Goal: Check status

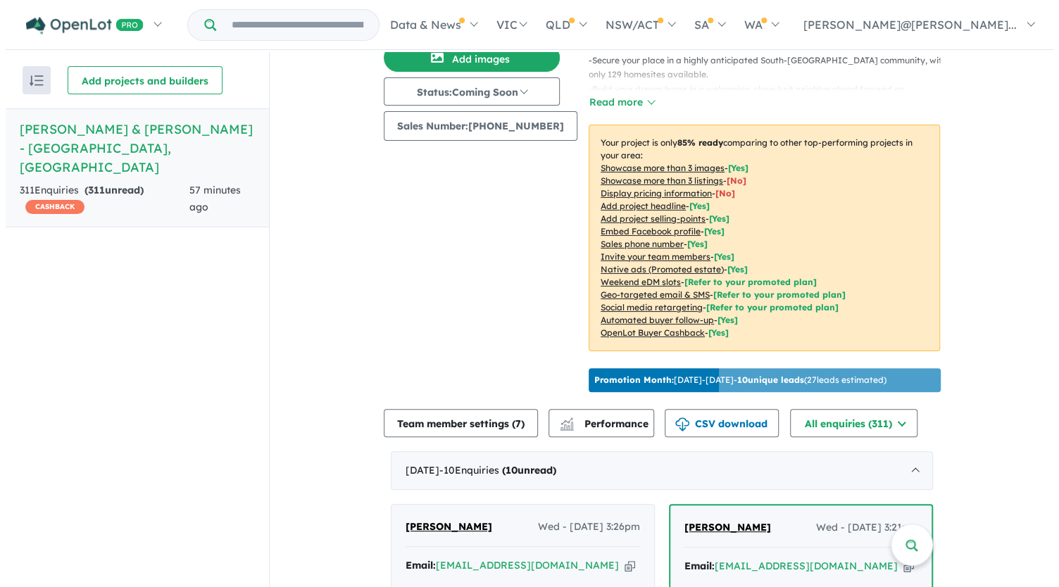
scroll to position [423, 0]
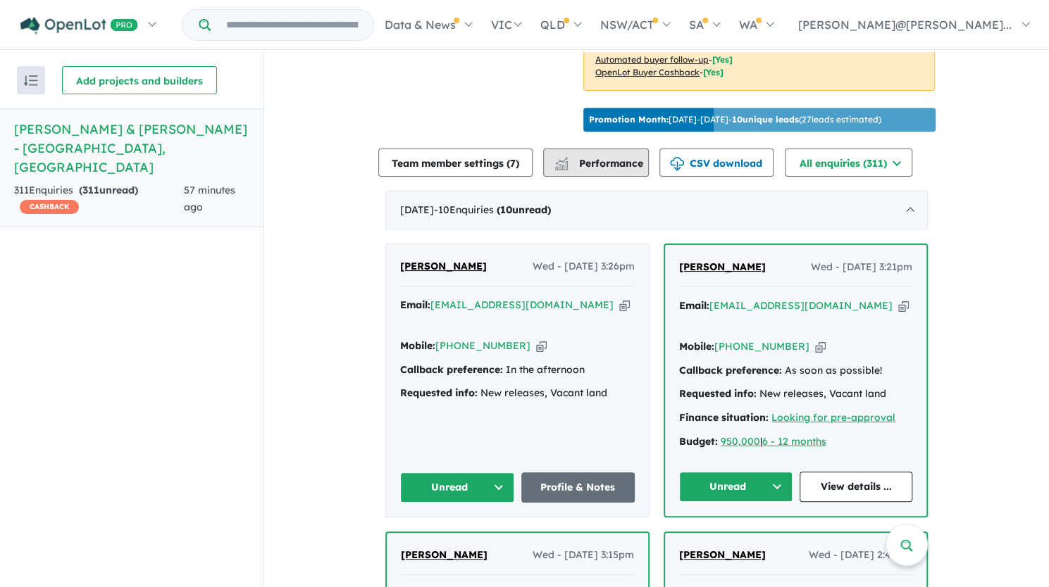
click at [607, 166] on button "Performance" at bounding box center [596, 163] width 106 height 28
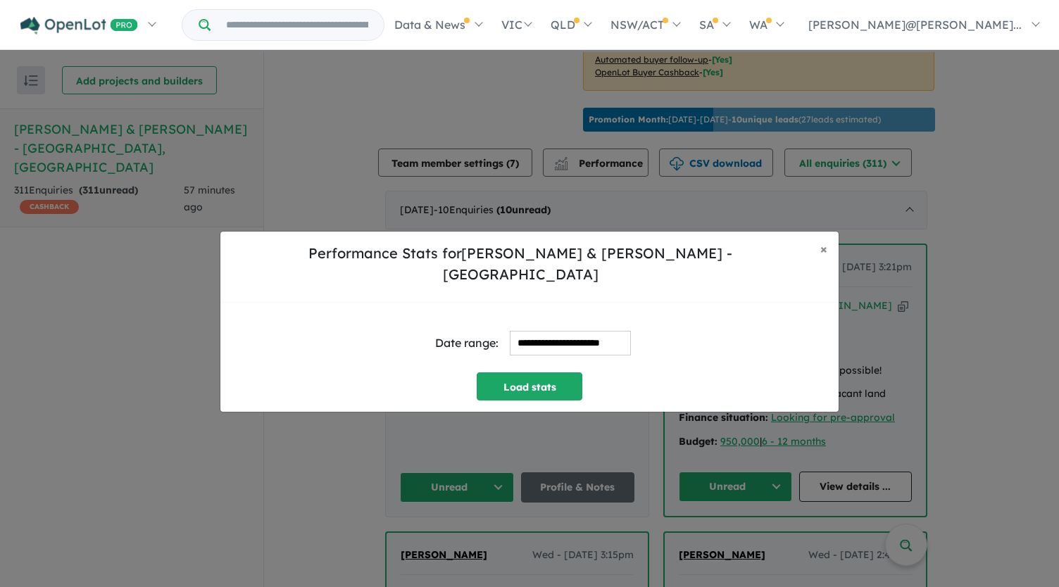
click at [564, 339] on input "**********" at bounding box center [570, 343] width 121 height 25
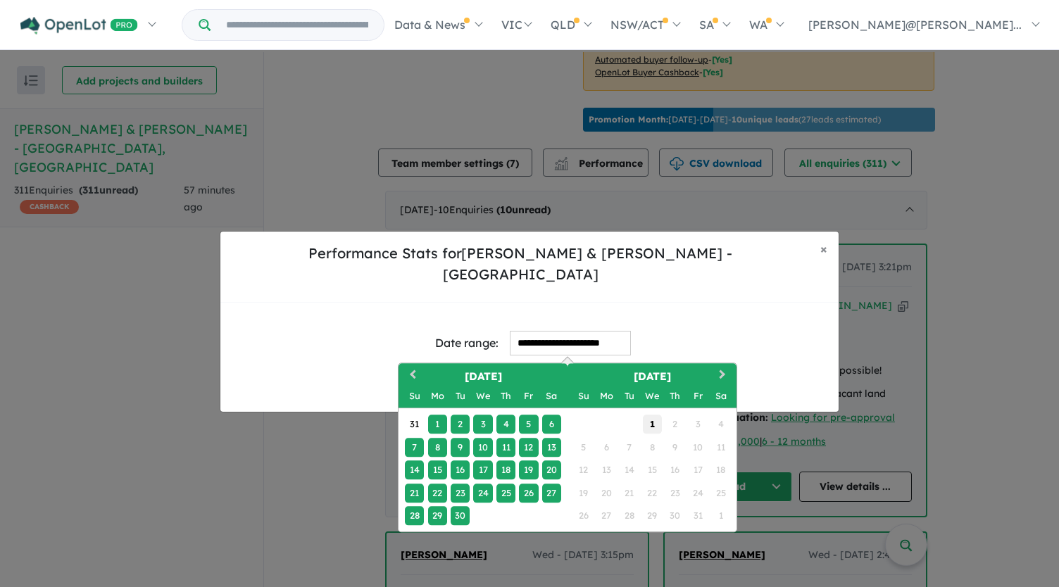
click at [655, 416] on div "1" at bounding box center [652, 425] width 19 height 19
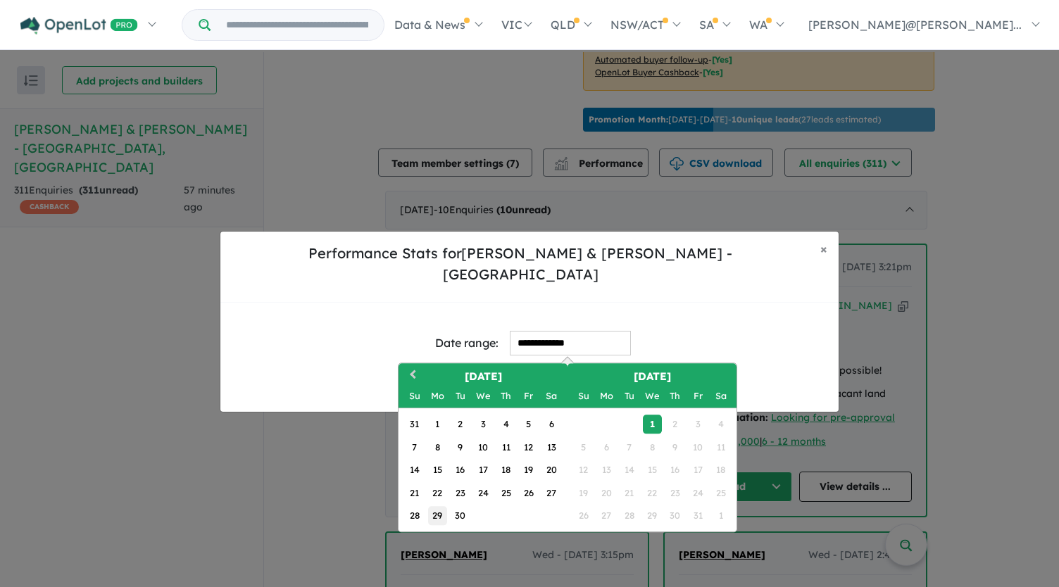
click at [437, 509] on div "29" at bounding box center [437, 515] width 19 height 19
click at [654, 416] on div "1" at bounding box center [652, 425] width 19 height 19
type input "**********"
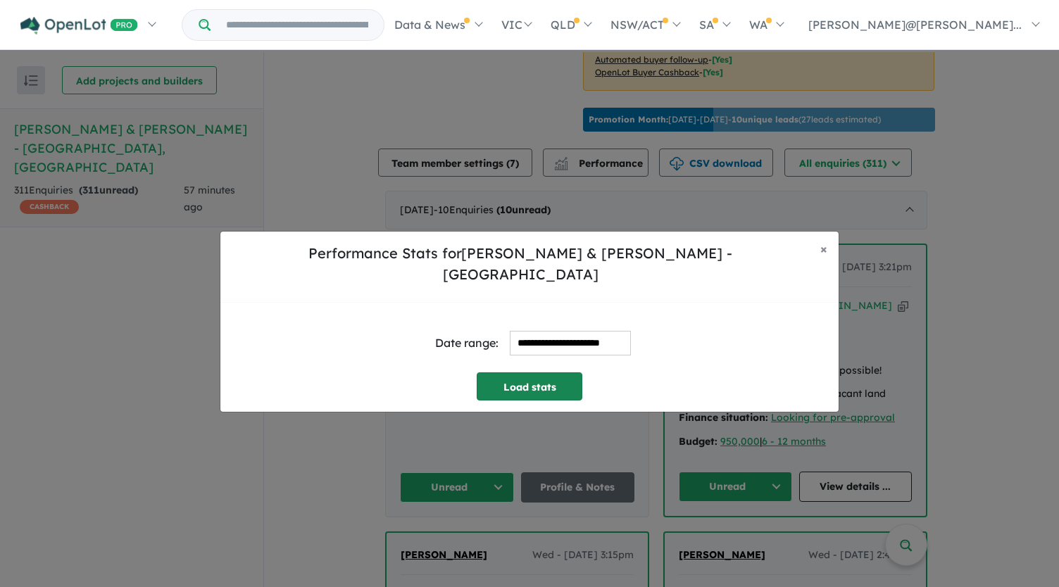
click at [536, 373] on button "Load stats" at bounding box center [530, 387] width 106 height 28
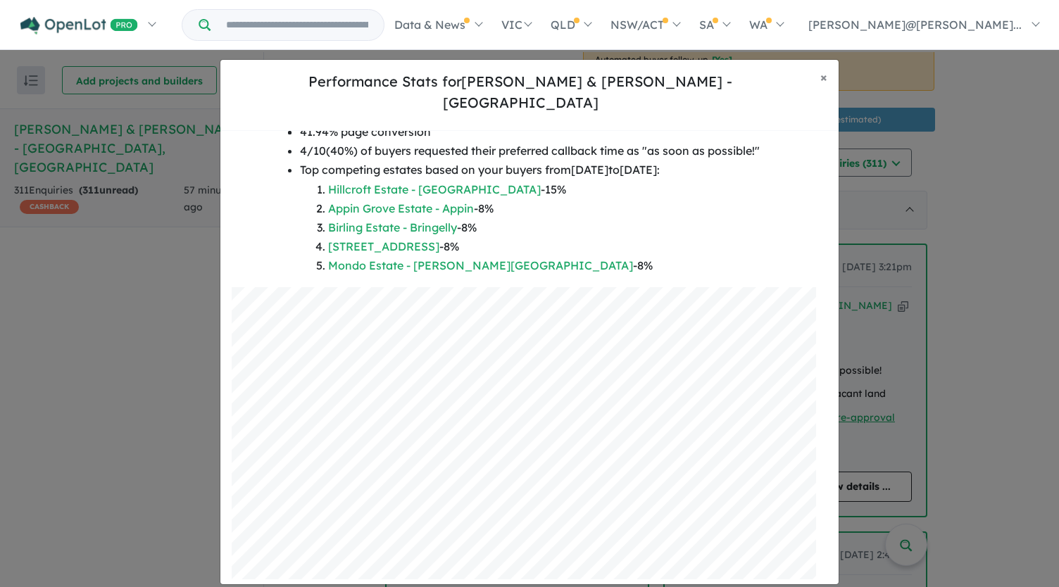
scroll to position [186, 0]
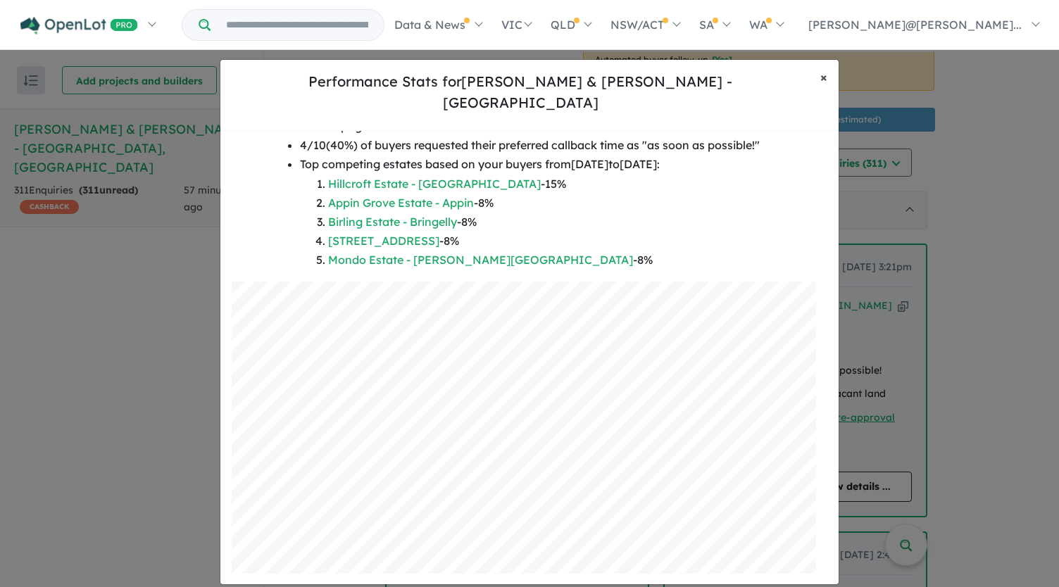
click at [823, 85] on span "×" at bounding box center [824, 77] width 7 height 16
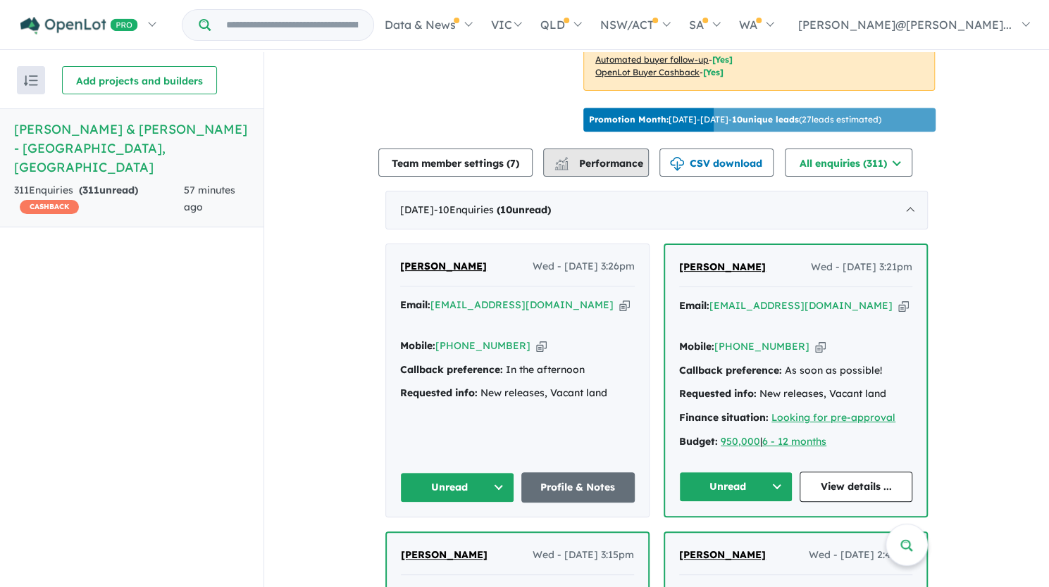
click at [604, 157] on span "Performance" at bounding box center [599, 163] width 87 height 13
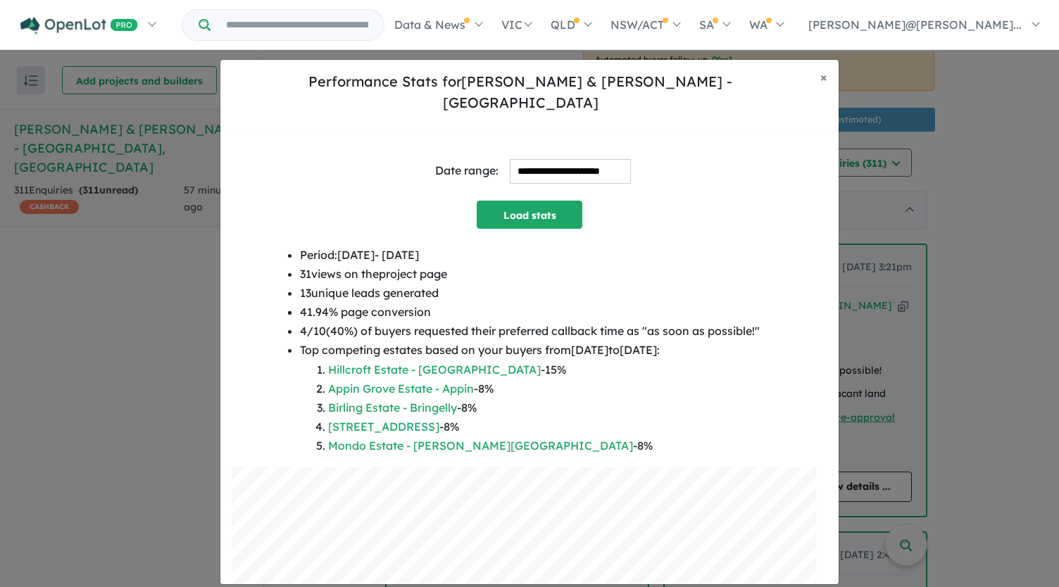
click at [586, 160] on input "**********" at bounding box center [570, 171] width 121 height 25
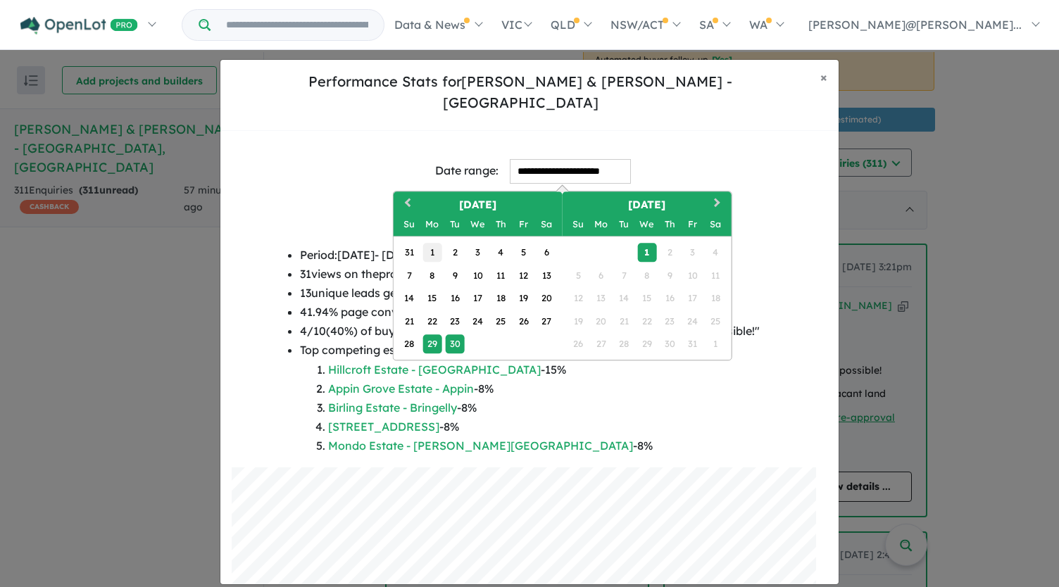
click at [433, 243] on div "1" at bounding box center [432, 252] width 19 height 19
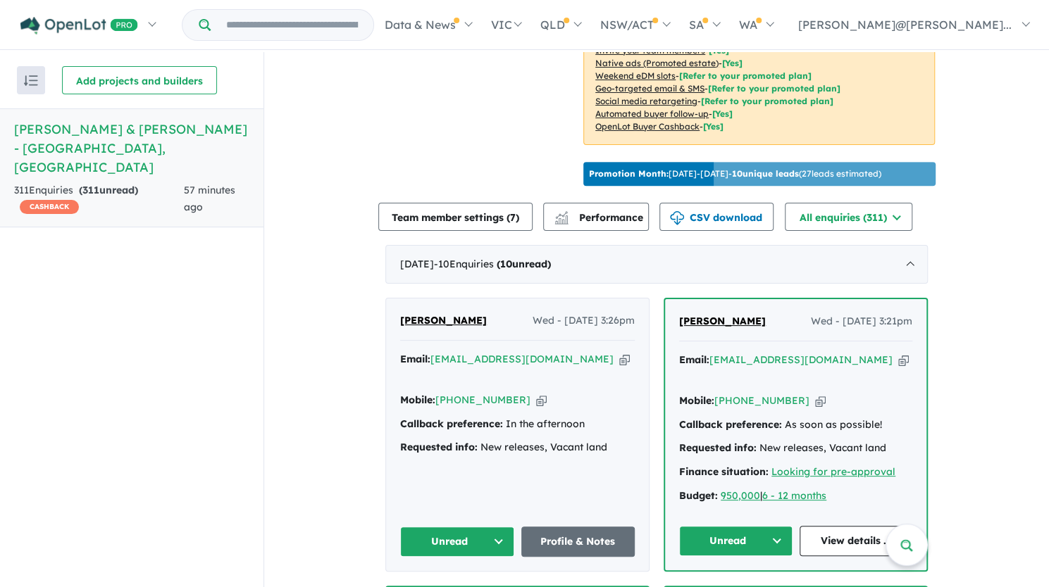
scroll to position [423, 0]
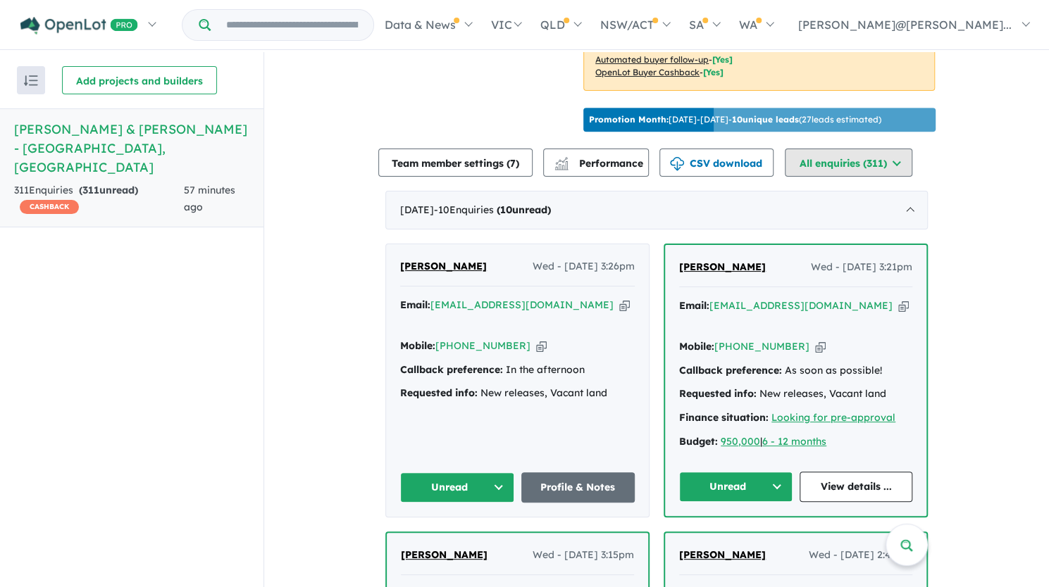
click at [911, 156] on button "All enquiries ( 311 )" at bounding box center [848, 163] width 127 height 28
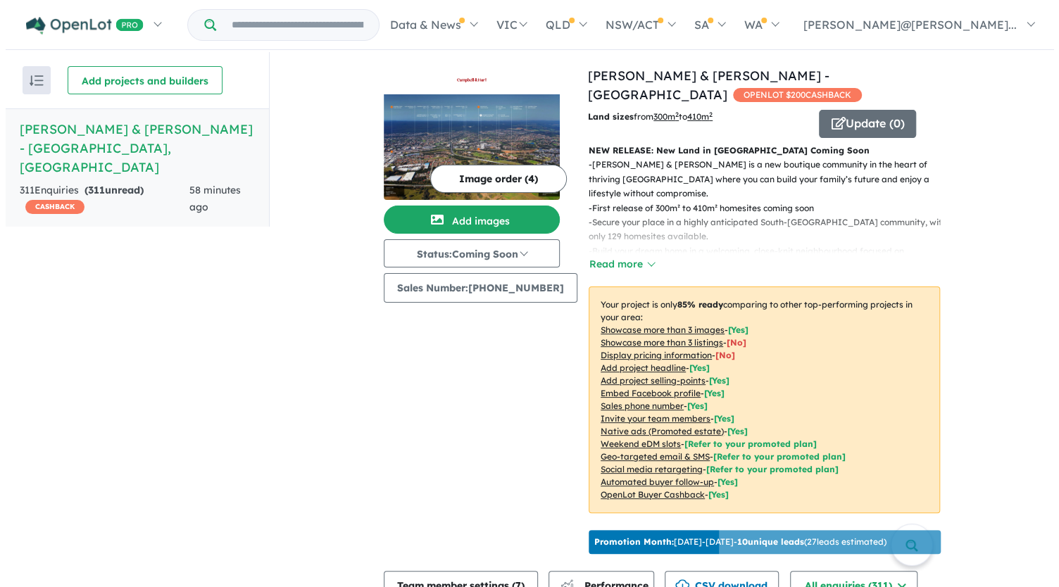
scroll to position [189, 0]
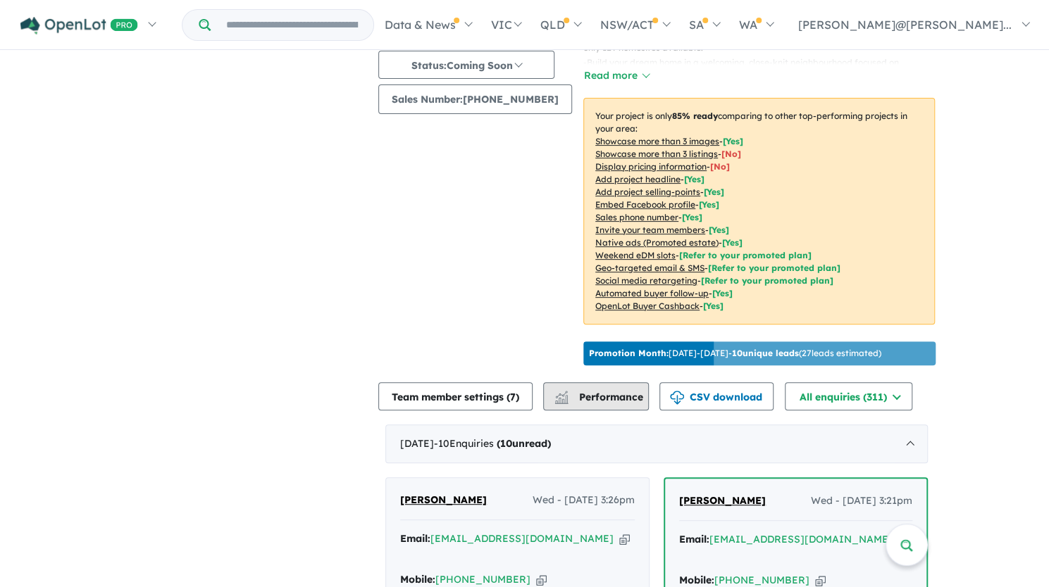
click at [603, 393] on span "Performance" at bounding box center [599, 397] width 87 height 13
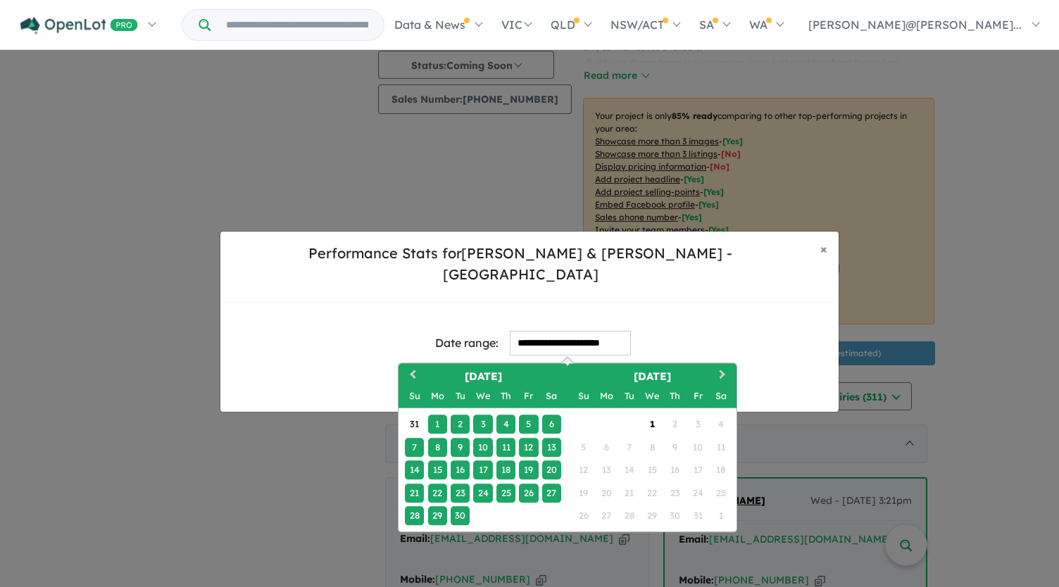
click at [559, 331] on input "**********" at bounding box center [570, 343] width 121 height 25
click at [643, 416] on div "1" at bounding box center [652, 425] width 19 height 19
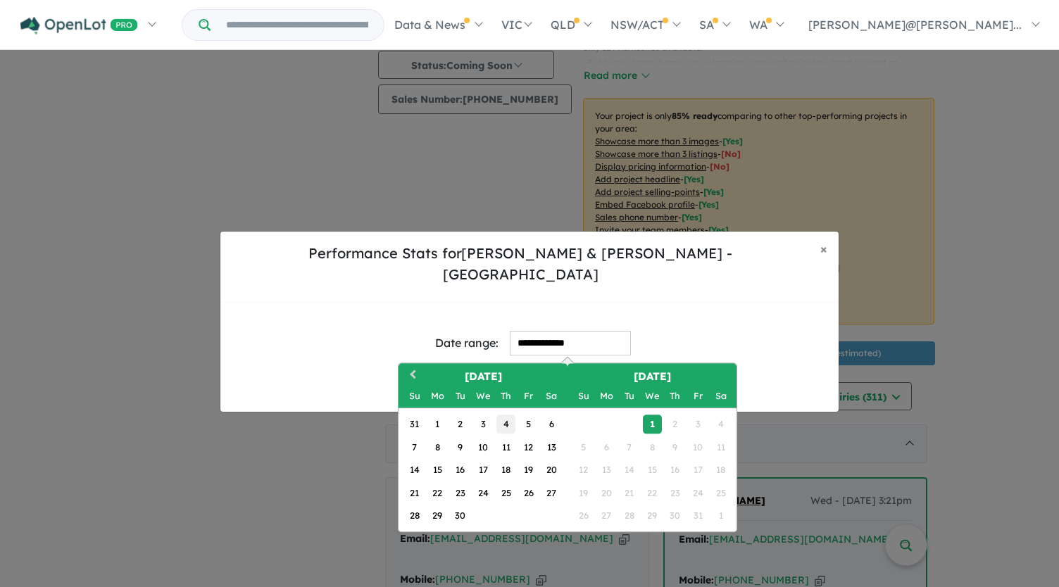
scroll to position [2, 0]
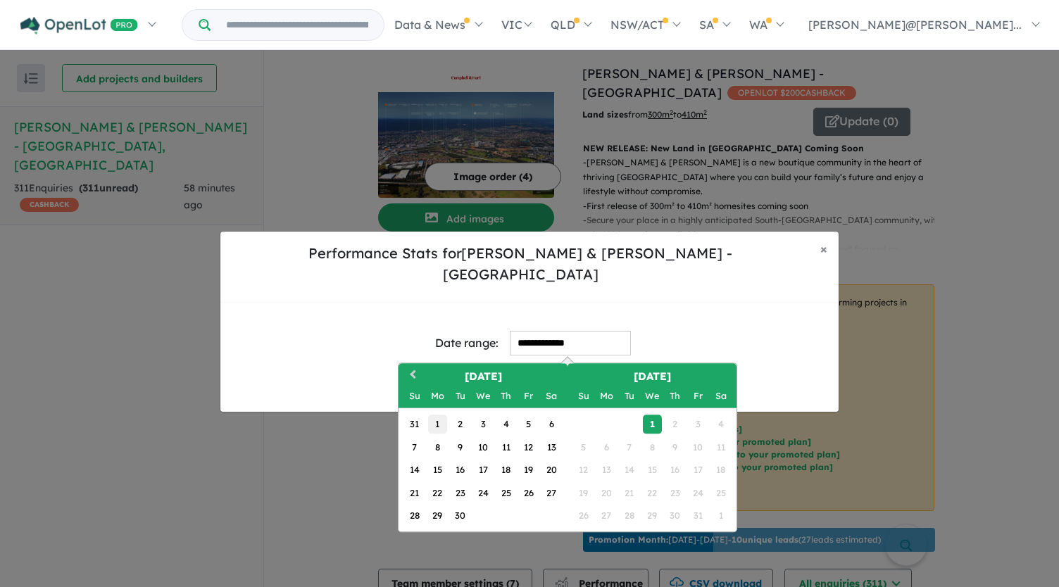
click at [447, 416] on div "1" at bounding box center [437, 425] width 19 height 19
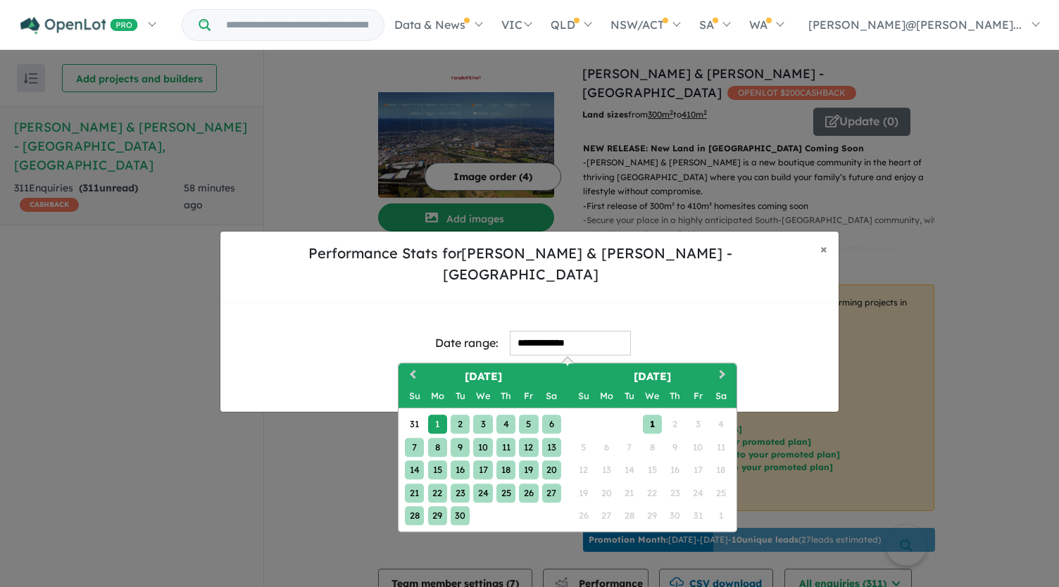
click at [649, 416] on div "1" at bounding box center [652, 425] width 19 height 19
type input "**********"
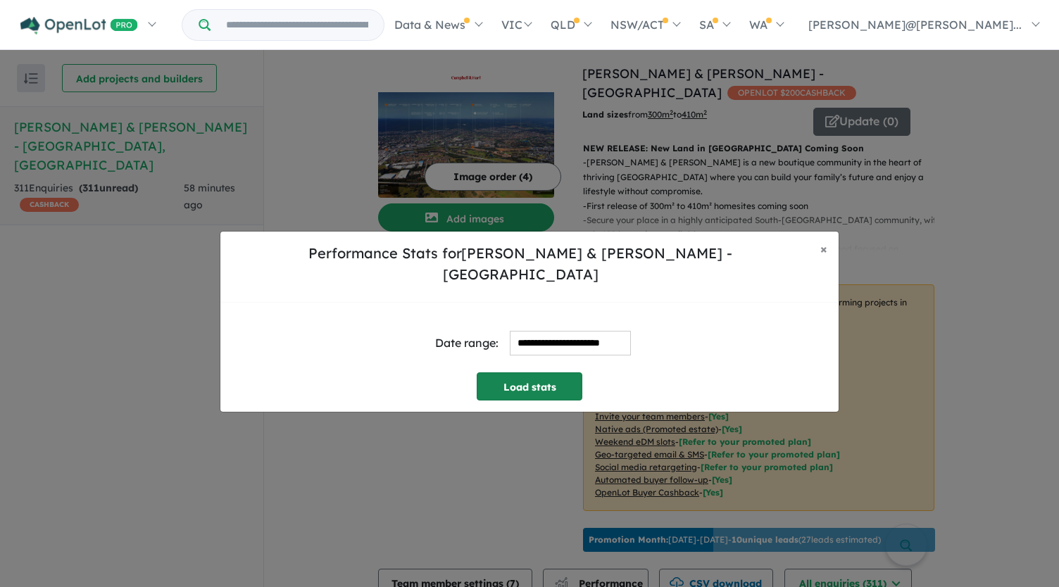
click at [525, 377] on button "Load stats" at bounding box center [530, 387] width 106 height 28
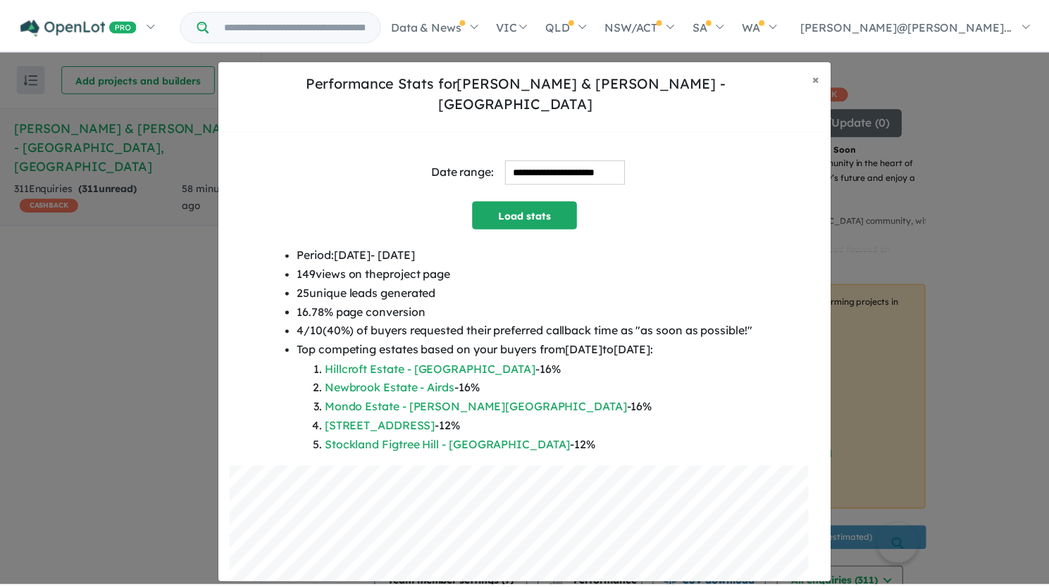
scroll to position [186, 0]
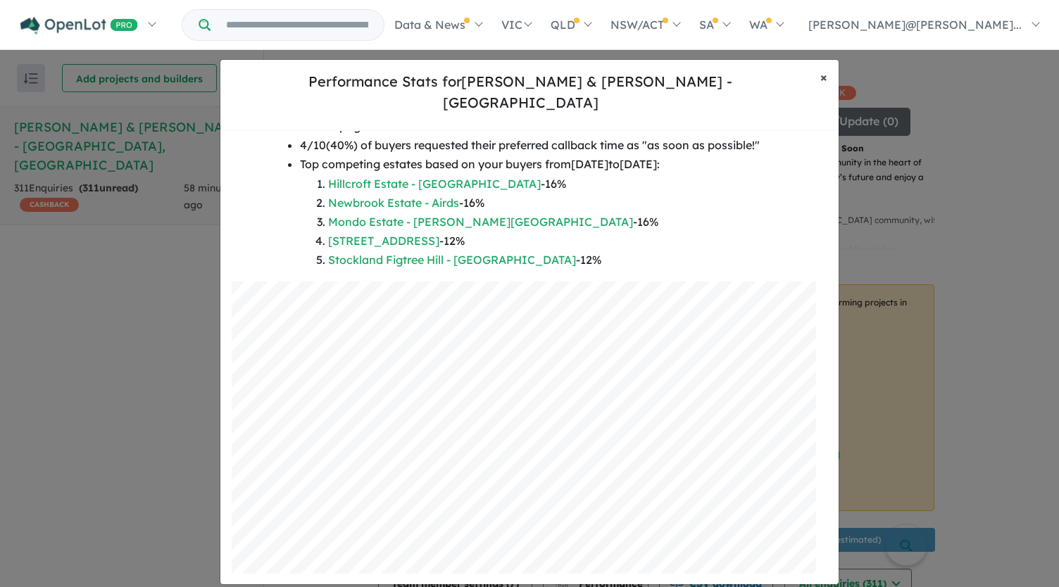
click at [826, 85] on span "×" at bounding box center [824, 77] width 7 height 16
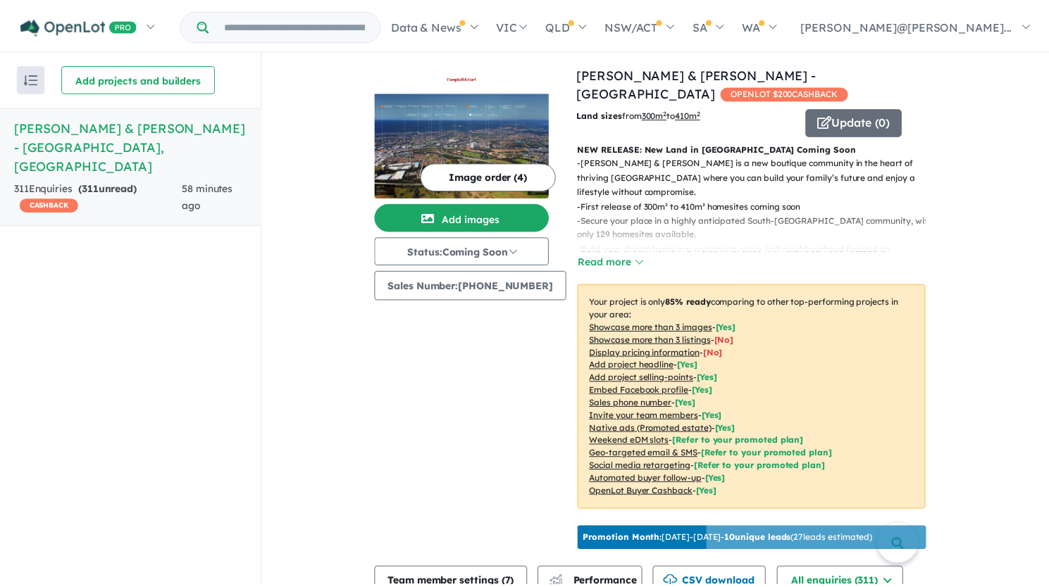
scroll to position [3, 0]
